Goal: Check status: Check status

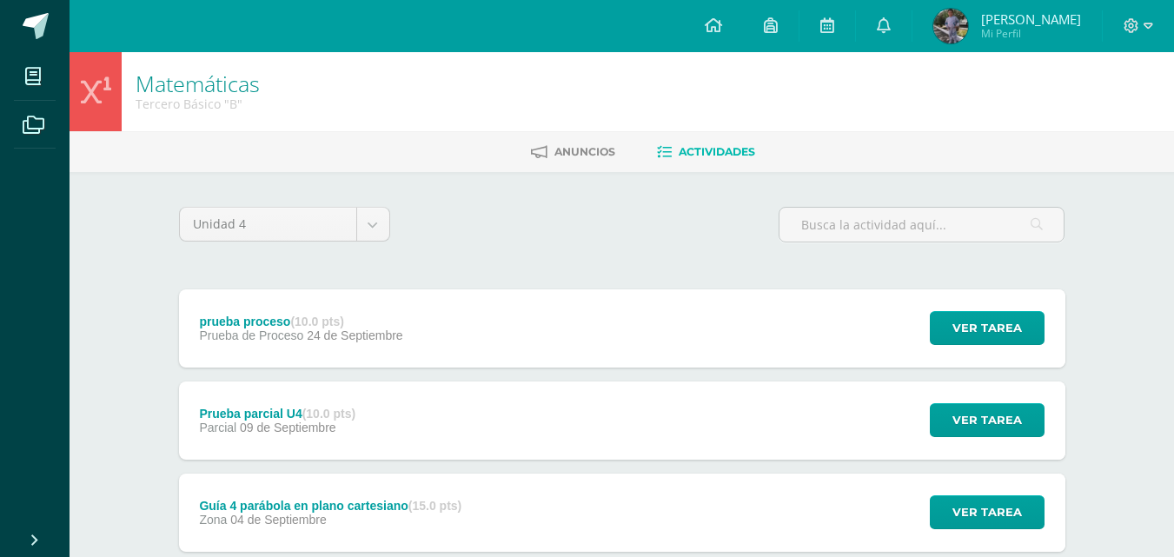
scroll to position [387, 0]
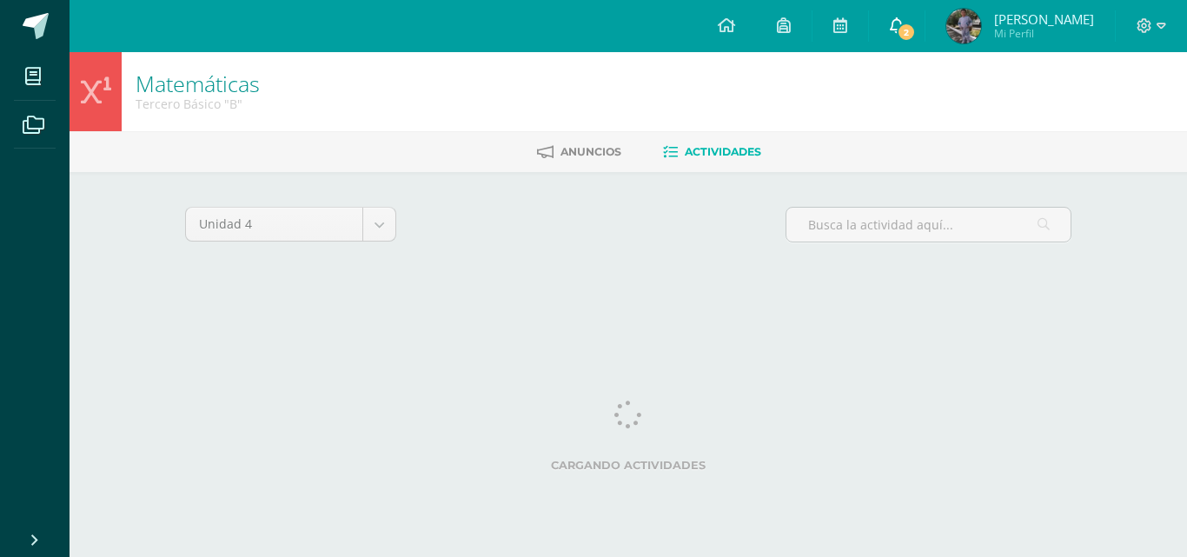
click at [916, 30] on span "2" at bounding box center [906, 32] width 19 height 19
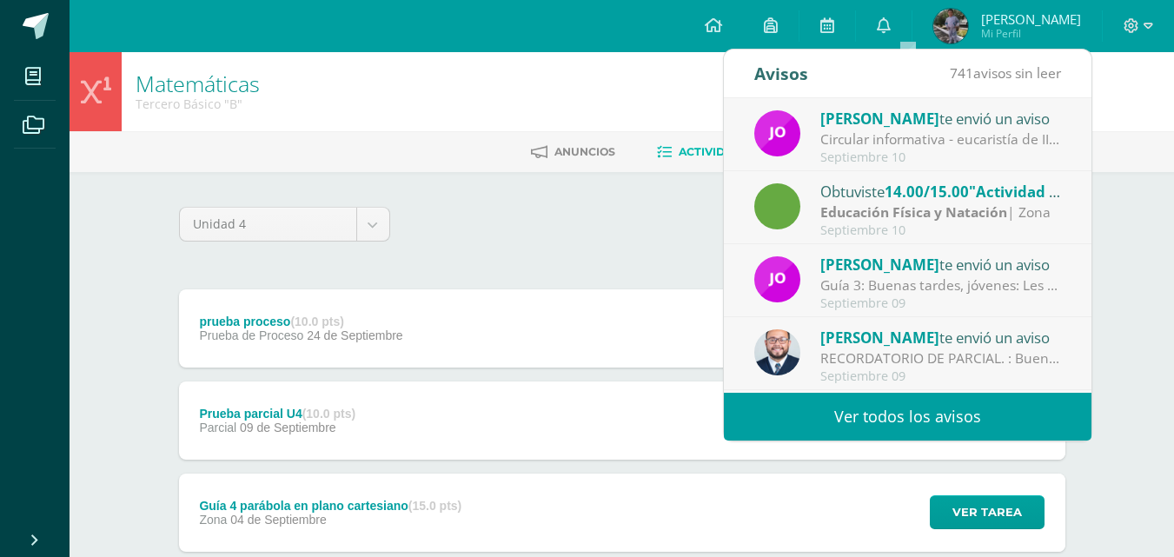
click at [573, 208] on div "Unidad 4 Unidad 1 Unidad 2 Unidad 3 Unidad 4" at bounding box center [622, 232] width 900 height 50
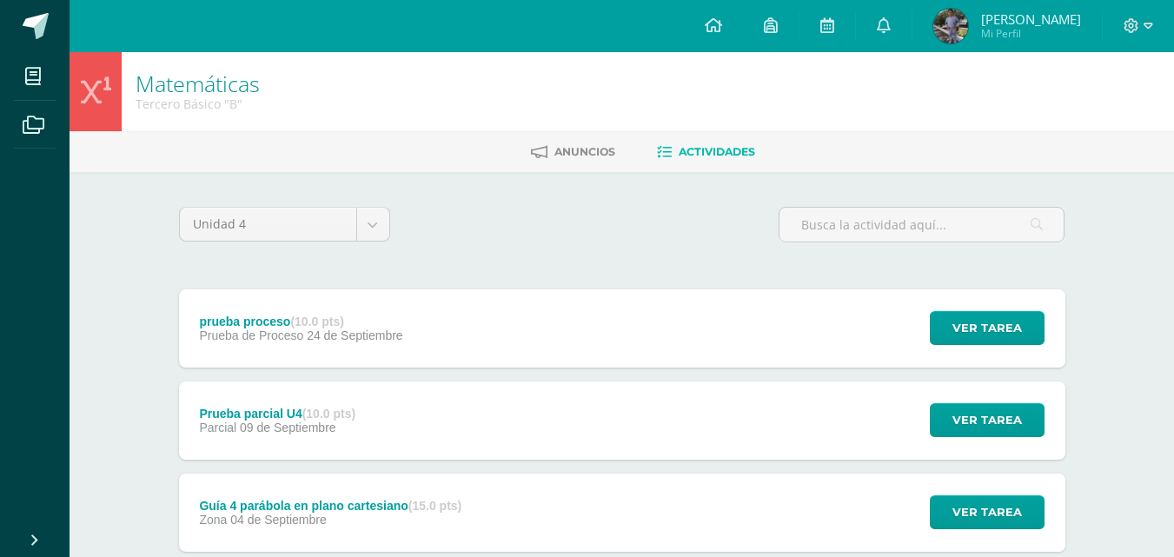
click at [988, 39] on span "Hugo Leonel Mi Perfil" at bounding box center [1007, 26] width 155 height 35
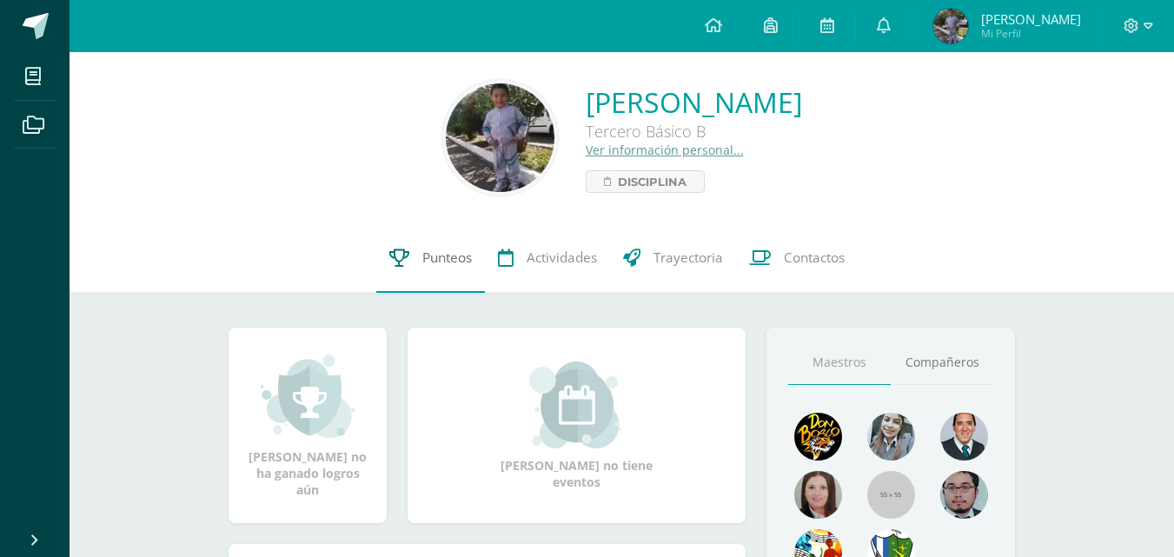
click at [448, 247] on link "Punteos" at bounding box center [430, 257] width 109 height 69
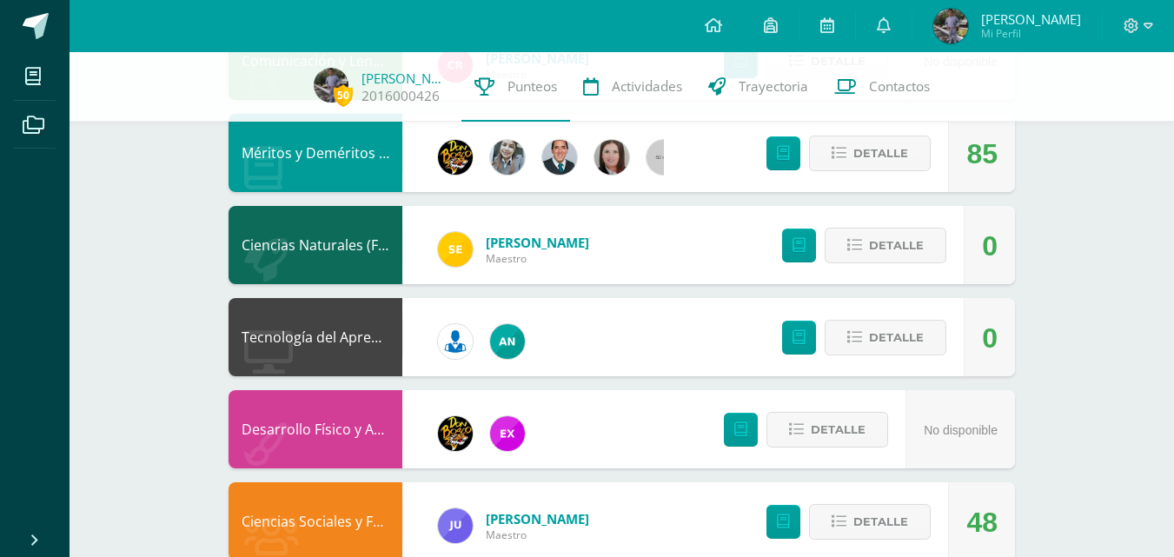
scroll to position [1118, 0]
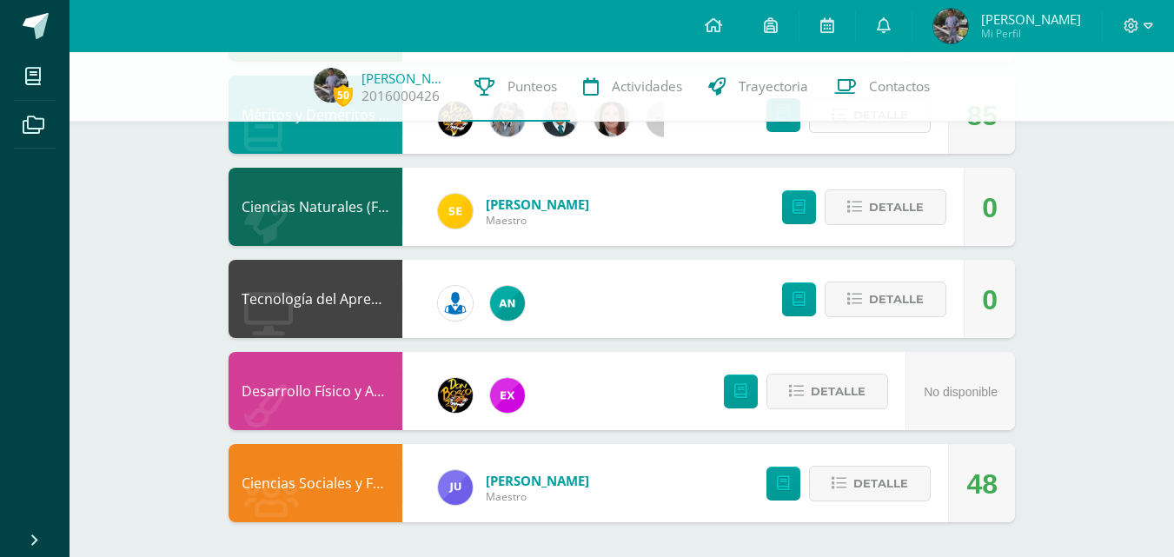
click at [874, 131] on span "Detalle" at bounding box center [880, 115] width 55 height 32
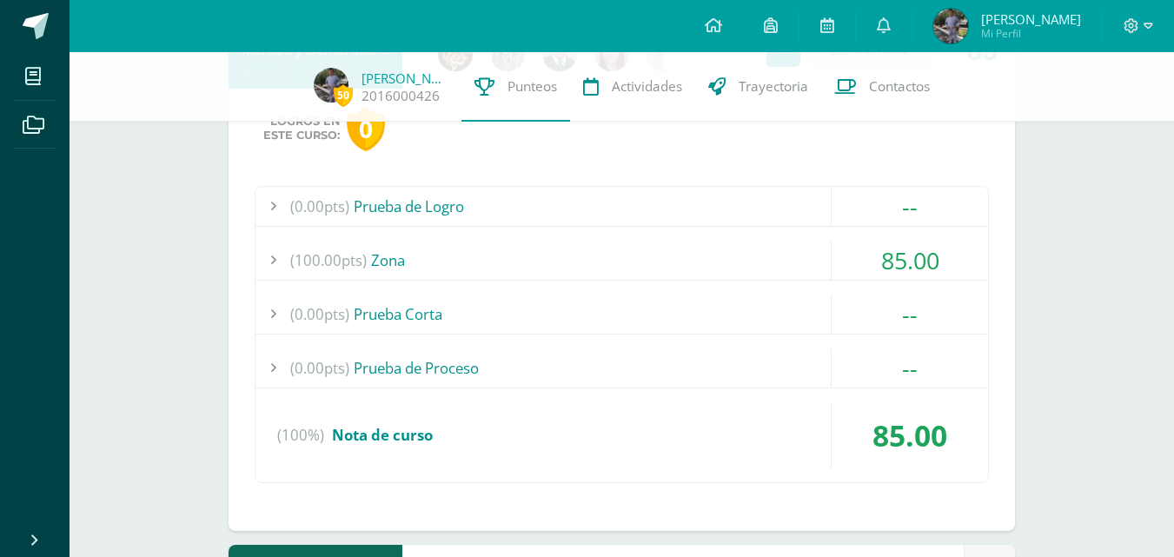
scroll to position [1350, 0]
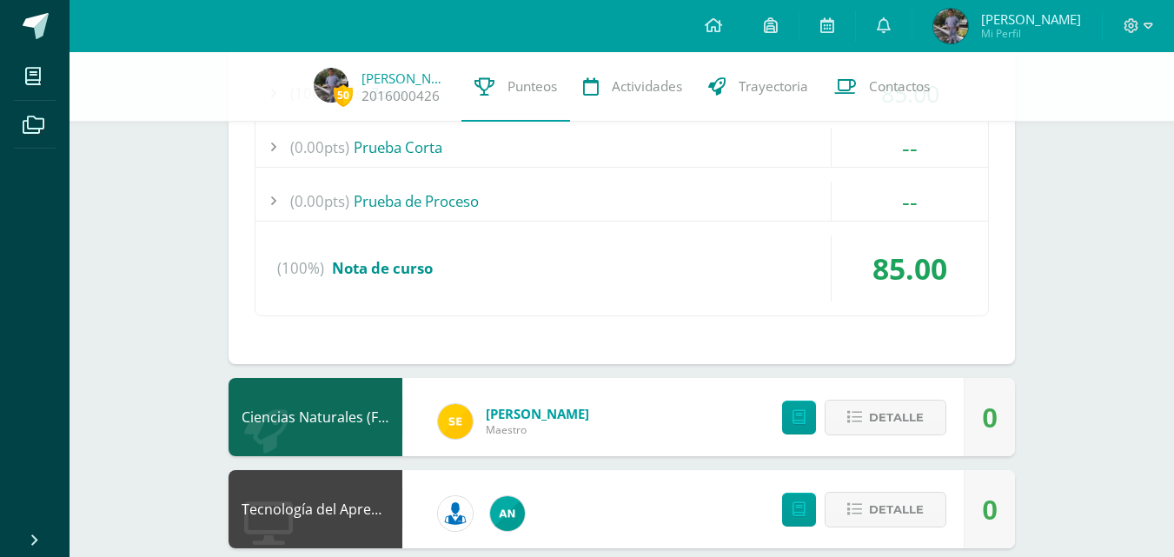
click at [696, 239] on div "(100%) Nota de curso" at bounding box center [621, 268] width 732 height 66
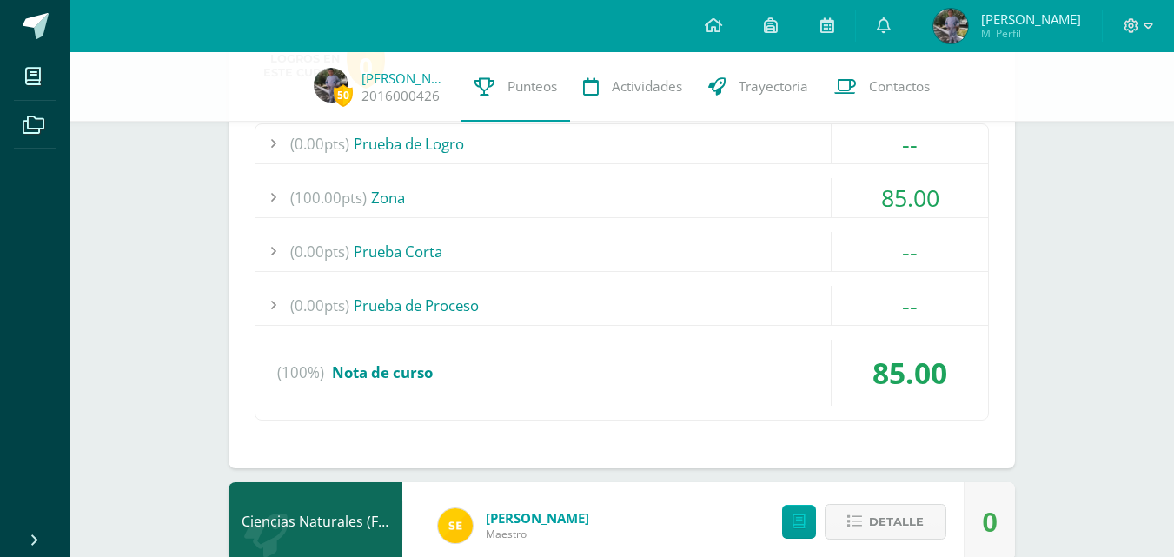
scroll to position [1118, 0]
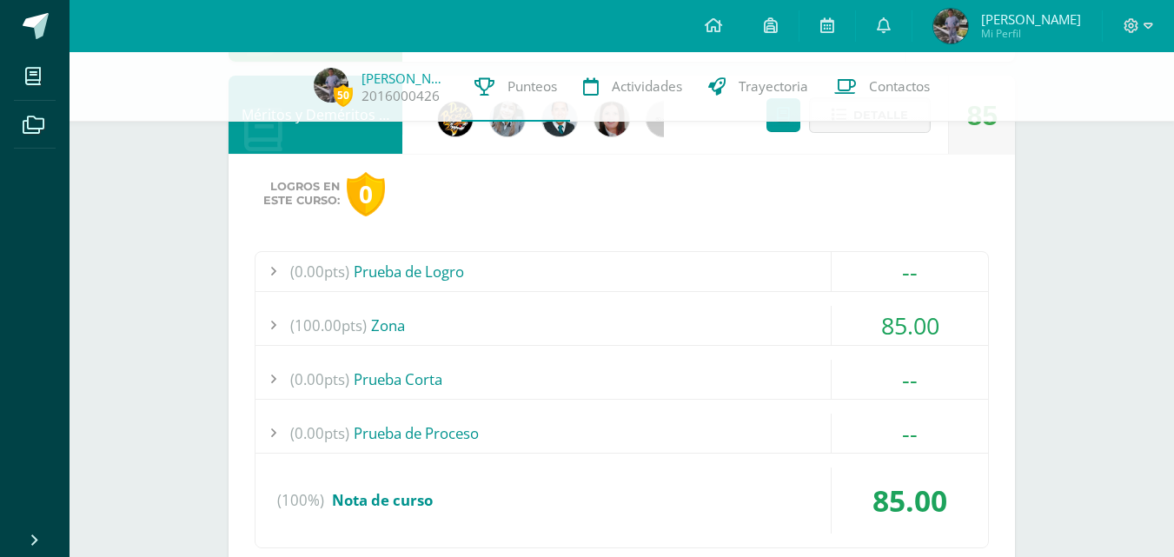
click at [626, 304] on div "(0.00pts) Prueba de Logro -- Sin actividades (100.00pts) Zona 85.00 (100.0pts)" at bounding box center [622, 399] width 734 height 297
click at [599, 319] on div "(100.00pts) Zona" at bounding box center [621, 325] width 732 height 39
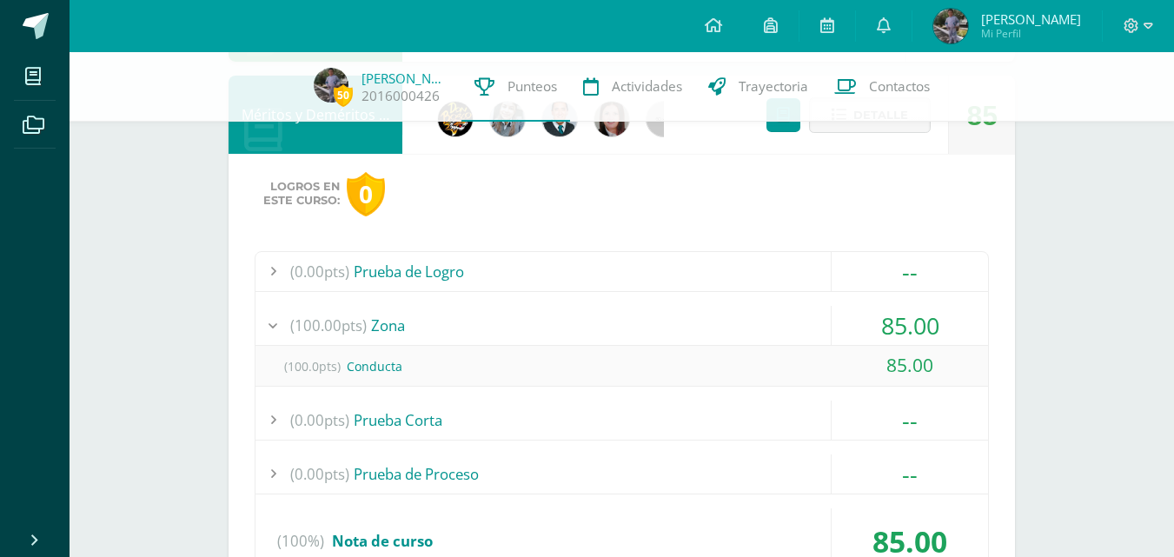
click at [599, 319] on div "(100.00pts) Zona" at bounding box center [621, 325] width 732 height 39
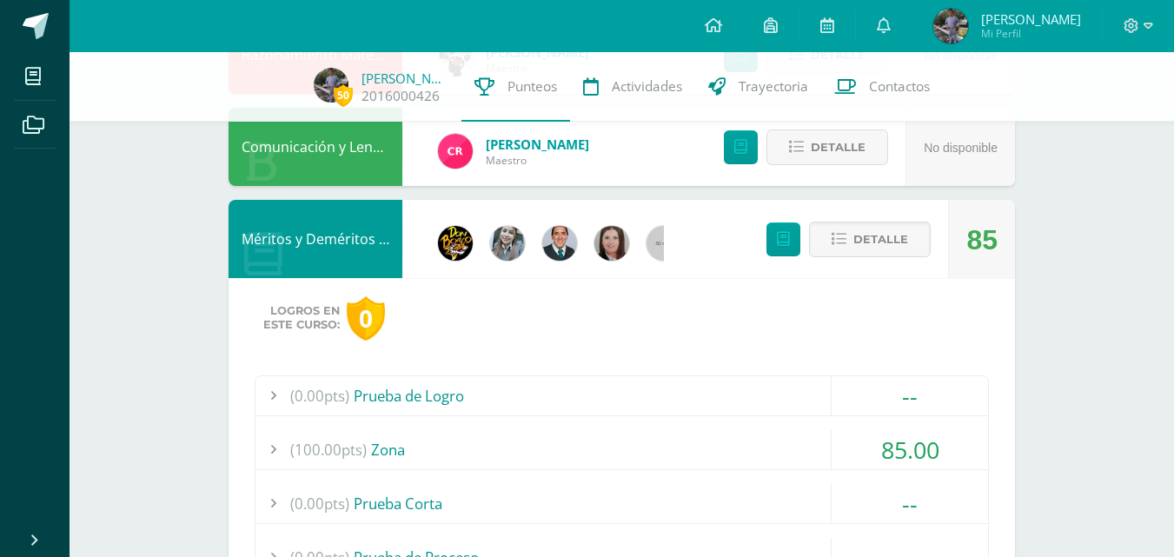
scroll to position [886, 0]
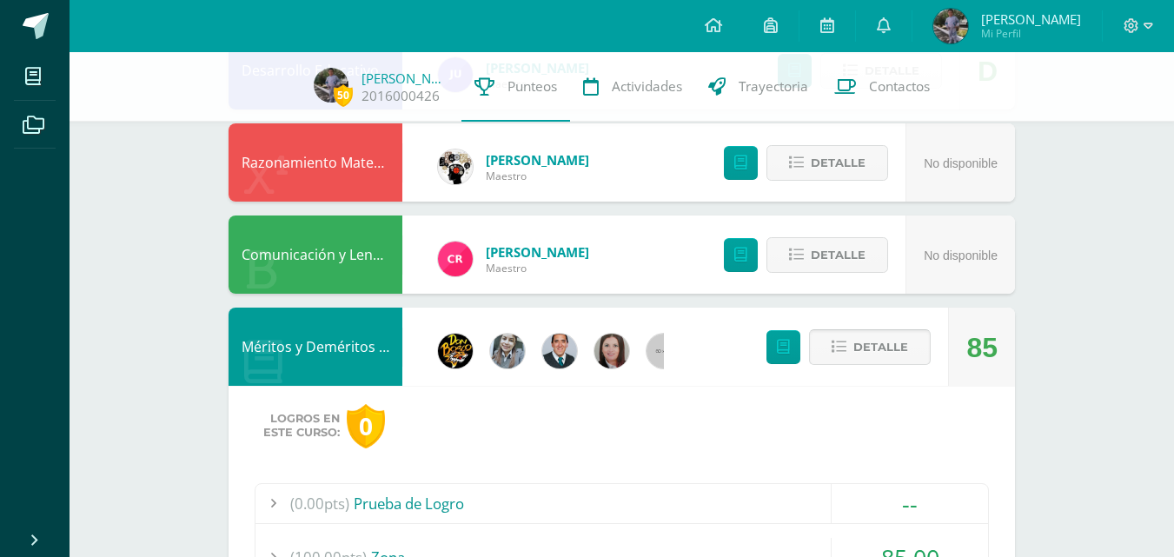
click at [856, 332] on span "Detalle" at bounding box center [880, 347] width 55 height 32
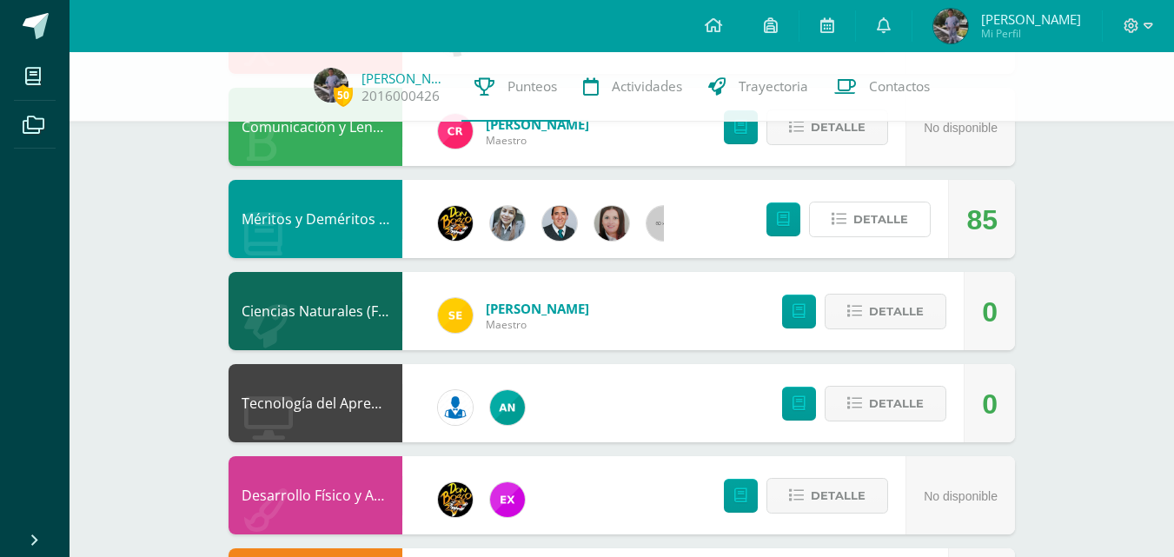
scroll to position [1118, 0]
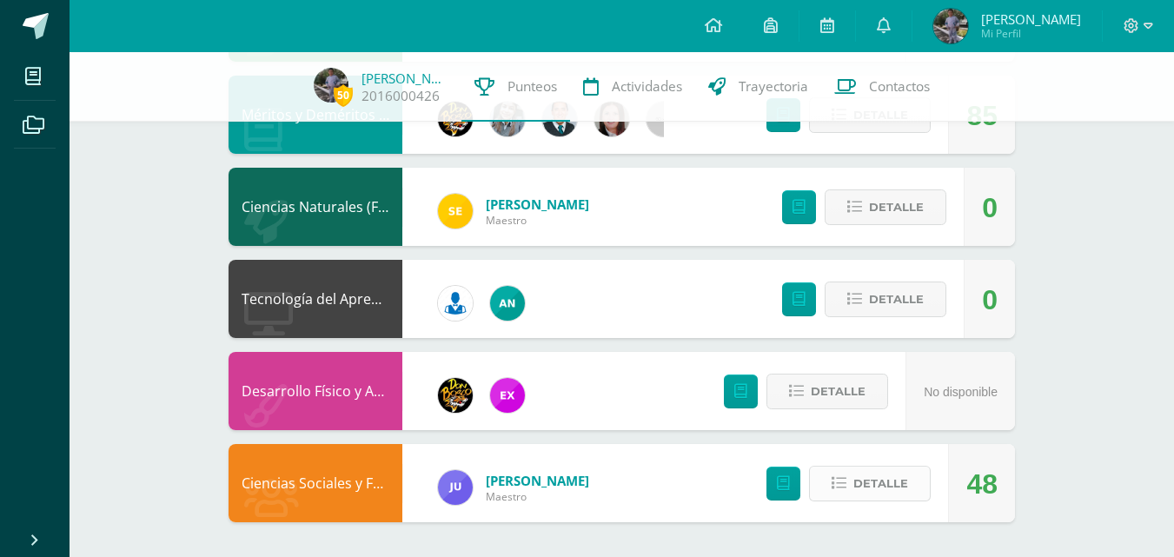
click at [879, 477] on span "Detalle" at bounding box center [880, 483] width 55 height 32
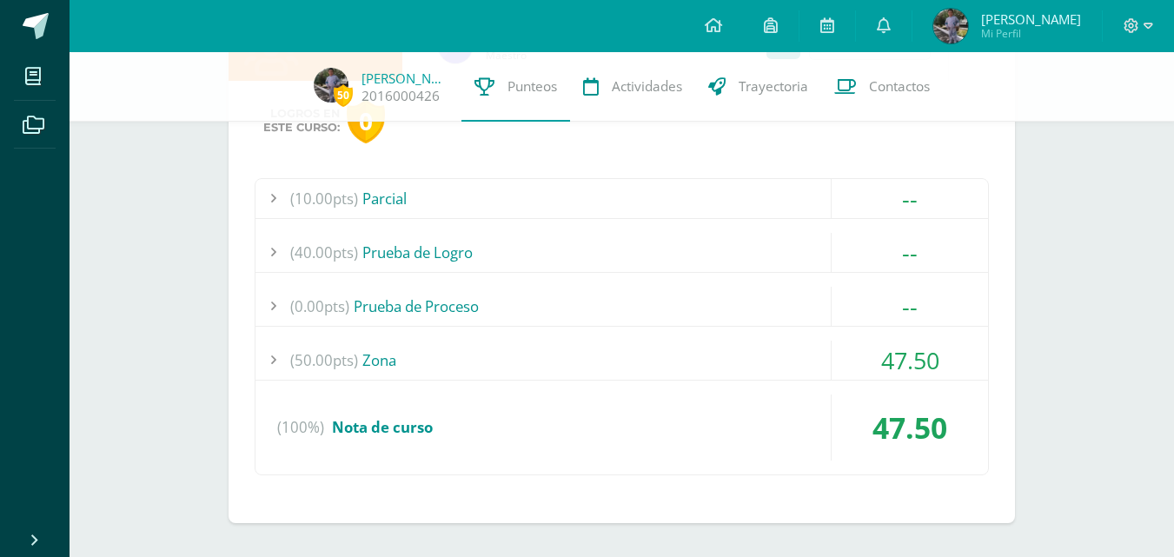
scroll to position [1560, 0]
click at [728, 351] on div "(50.00pts) Zona" at bounding box center [621, 359] width 732 height 39
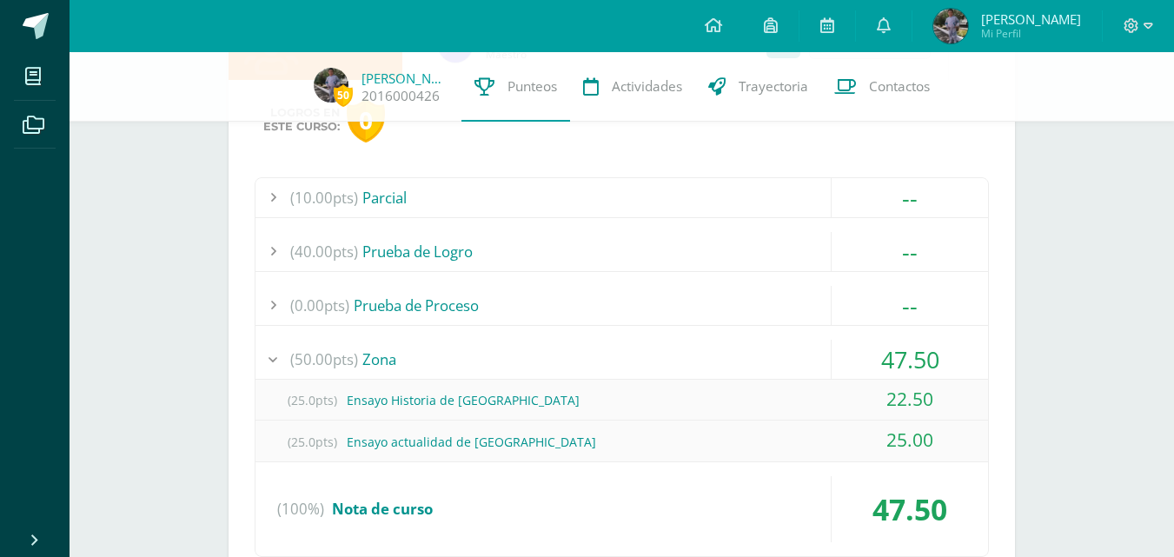
click at [727, 350] on div "(50.00pts) Zona" at bounding box center [621, 359] width 732 height 39
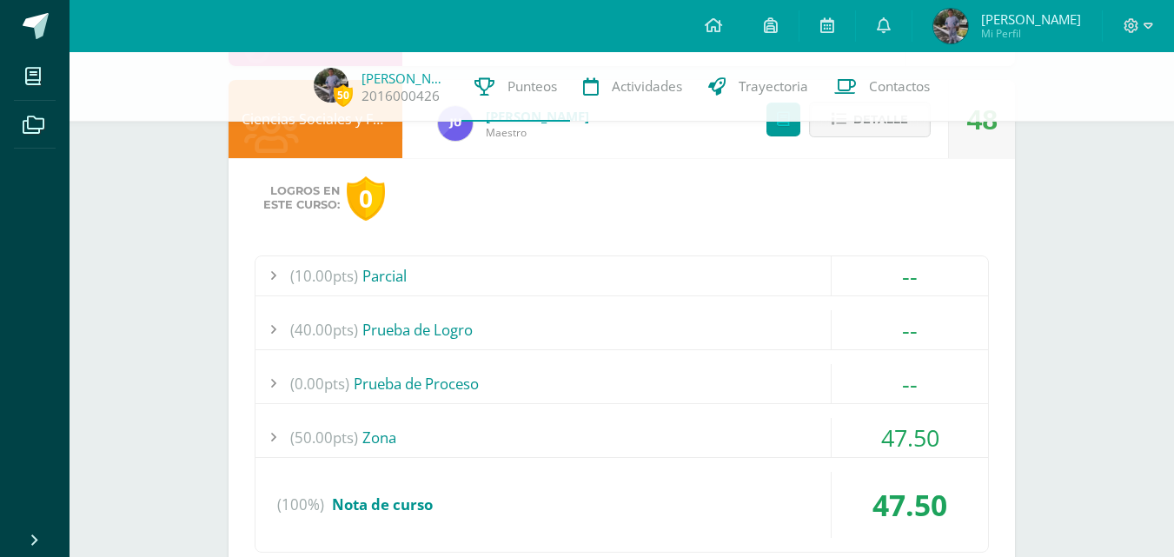
scroll to position [1445, 0]
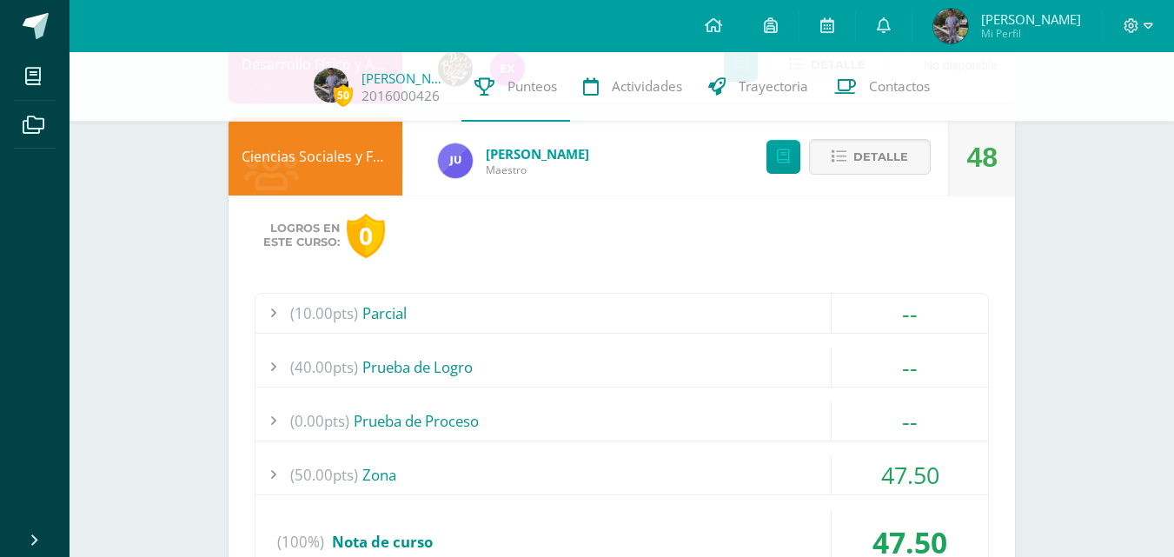
click at [870, 136] on div "Detalle" at bounding box center [844, 156] width 208 height 78
click at [870, 155] on span "Detalle" at bounding box center [880, 157] width 55 height 32
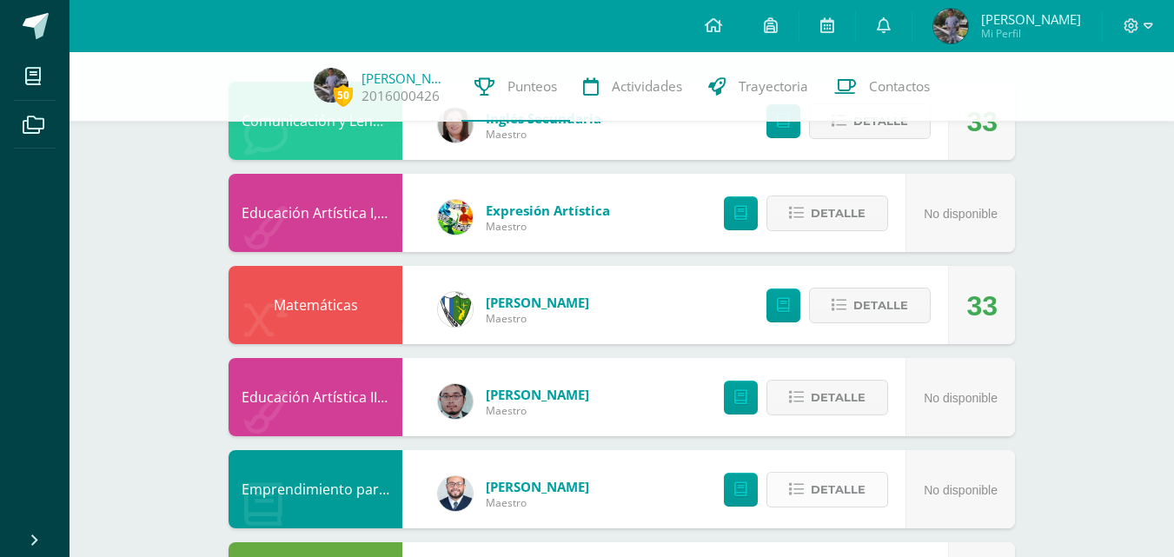
scroll to position [0, 0]
